Goal: Information Seeking & Learning: Learn about a topic

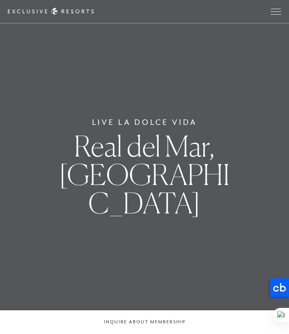
click at [0, 285] on div "Live La Dolce Vida Real del Mar, Mexico" at bounding box center [144, 167] width 289 height 334
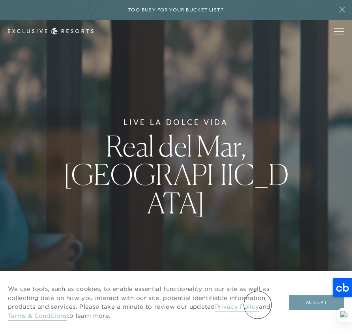
click at [288, 304] on button "Accept" at bounding box center [316, 302] width 55 height 15
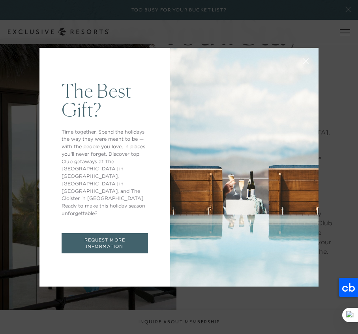
click at [266, 34] on div "The Best Gift? Time together. Spend the holidays the way they were meant to be …" at bounding box center [179, 167] width 358 height 334
click at [245, 308] on div "The Best Gift? Time together. Spend the holidays the way they were meant to be …" at bounding box center [179, 167] width 358 height 334
click at [117, 237] on link "REQUEST MORE INFORMATION" at bounding box center [105, 243] width 87 height 20
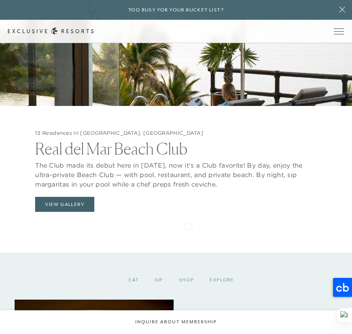
scroll to position [768, 0]
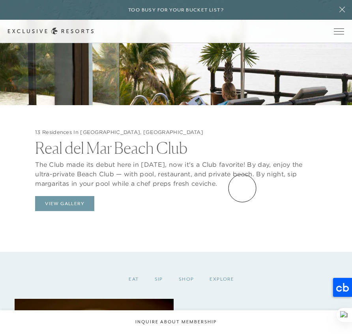
click at [94, 196] on button "View Gallery" at bounding box center [64, 203] width 59 height 15
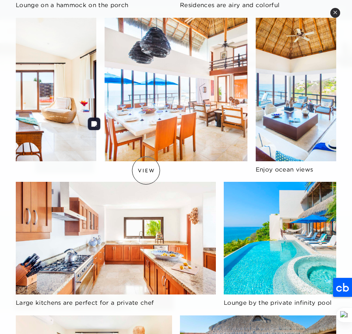
scroll to position [926, 0]
click at [45, 162] on div at bounding box center [176, 167] width 352 height 334
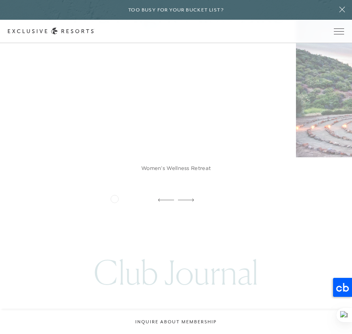
scroll to position [1699, 0]
